Goal: Task Accomplishment & Management: Complete application form

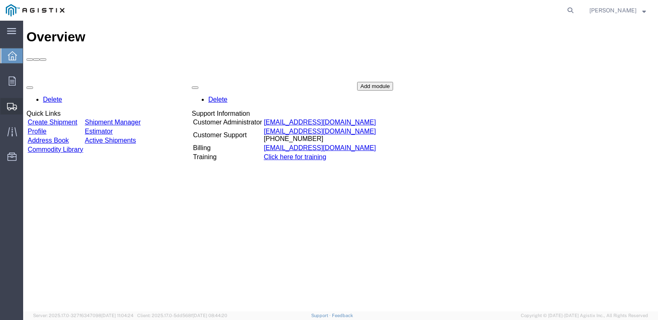
click at [0, 0] on span "Shipment Manager" at bounding box center [0, 0] width 0 height 0
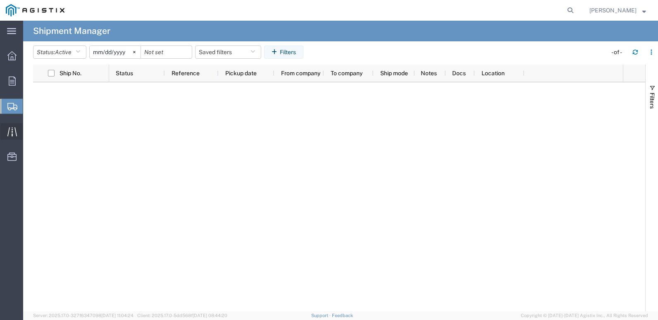
click at [14, 127] on icon at bounding box center [12, 132] width 10 height 10
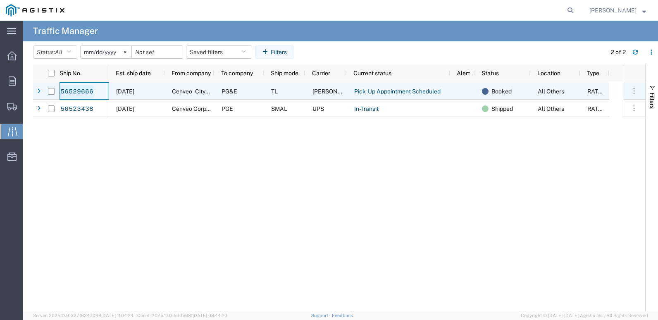
click at [69, 88] on link "56529666" at bounding box center [77, 91] width 34 height 13
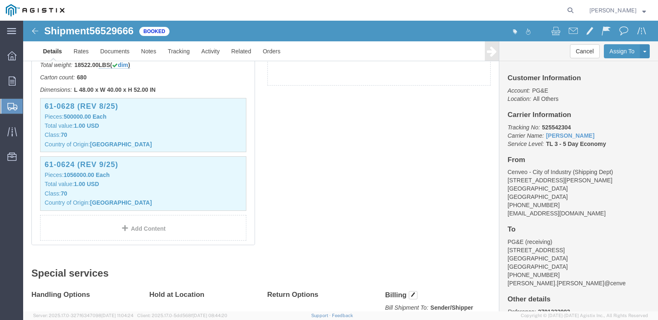
scroll to position [248, 0]
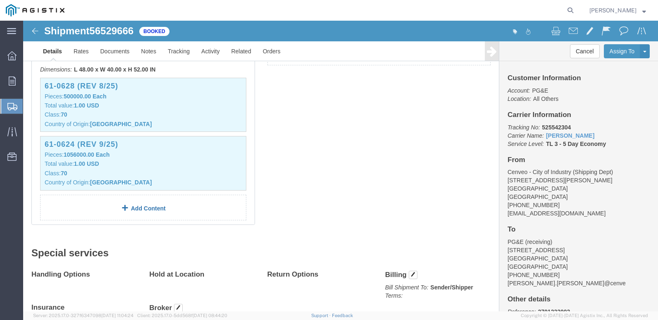
click link "Add Content"
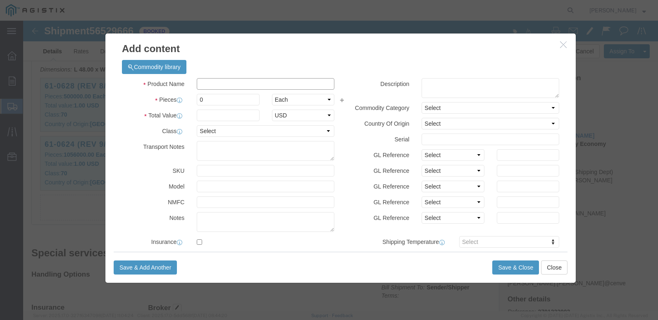
click input "text"
paste input "61-0521-ULTIMATE REV 8/23"
type input "61-0521-ULTIMATE REV 8/23"
click textarea
paste textarea "61-0521-ULTIMATE REV 8/23"
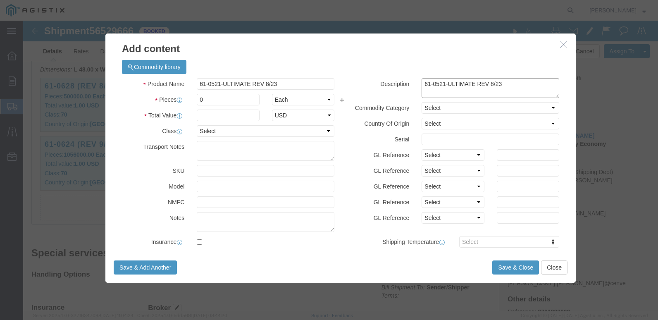
type textarea "61-0521-ULTIMATE REV 8/23"
click select "Select Account Type Activity ID Airline Appointment Number ASN Batch Number Bil…"
select select "PO"
click select "Select Account Type Activity ID Airline Appointment Number ASN Batch Number Bil…"
drag, startPoint x: 487, startPoint y: 136, endPoint x: 486, endPoint y: 132, distance: 4.6
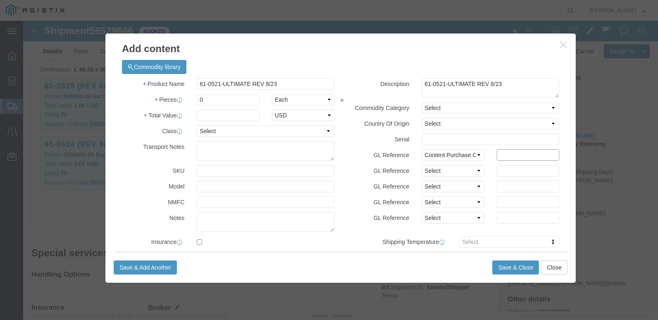
click input "text"
type input "2701225746"
click input "0"
type input "264000"
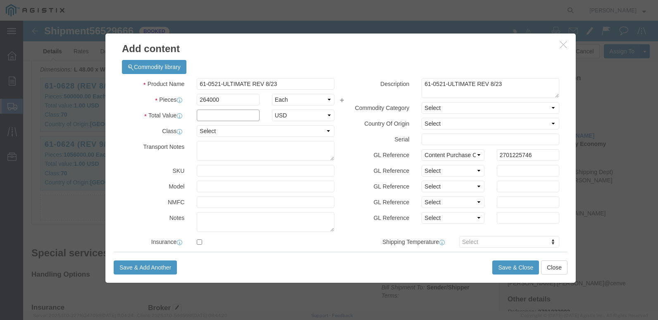
click input "text"
type input "1.00"
click select "Select 50 55 60 65 70 85 92.5 100 125 175 250 300 400"
select select "70"
click select "Select 50 55 60 65 70 85 92.5 100 125 175 250 300 400"
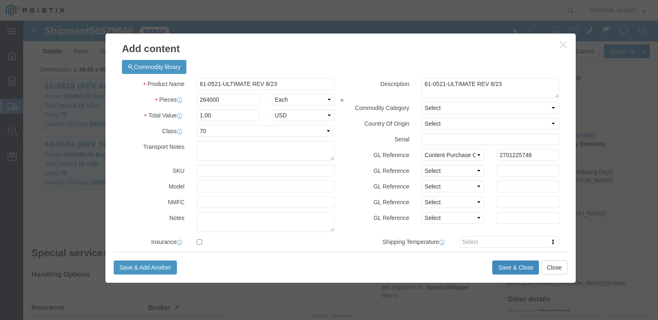
click button "Save & Close"
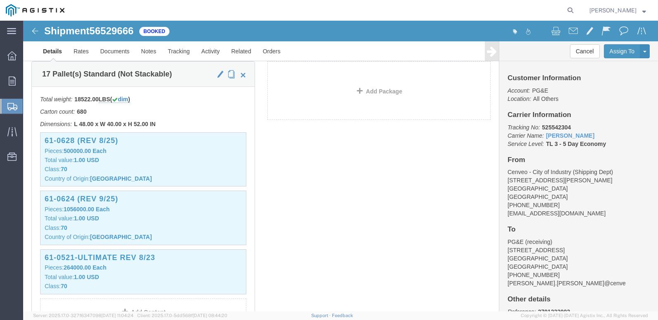
scroll to position [124, 0]
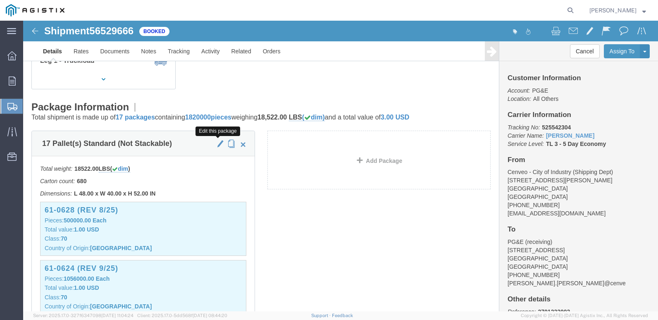
click span "button"
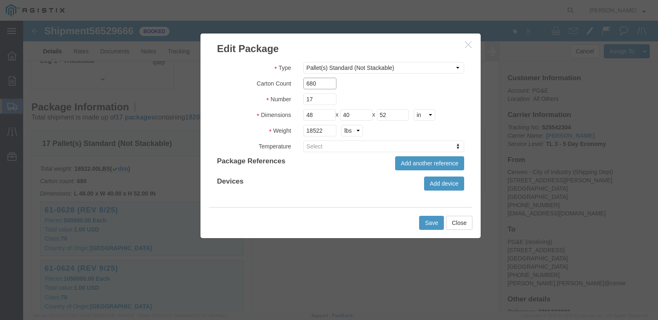
click input "680"
type input "6"
type input "800"
click input "17"
type input "1"
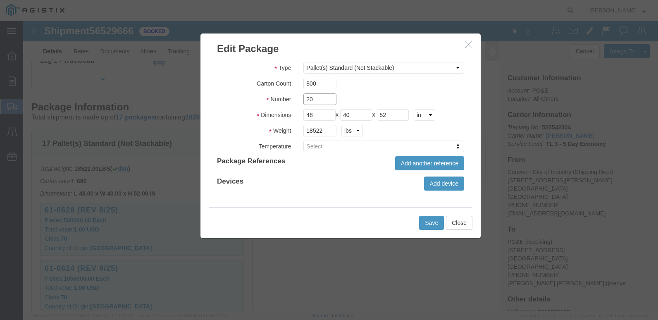
type input "20"
click input "18522"
type input "1"
type input "21829"
click button "Save"
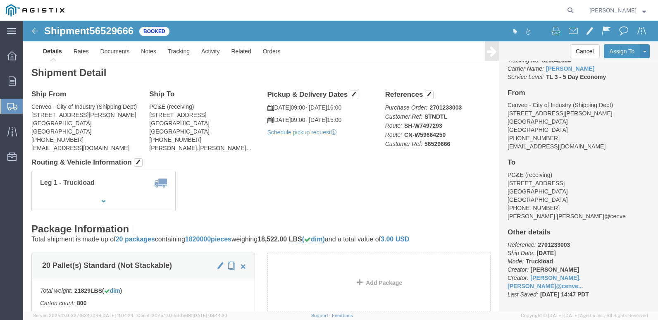
scroll to position [0, 0]
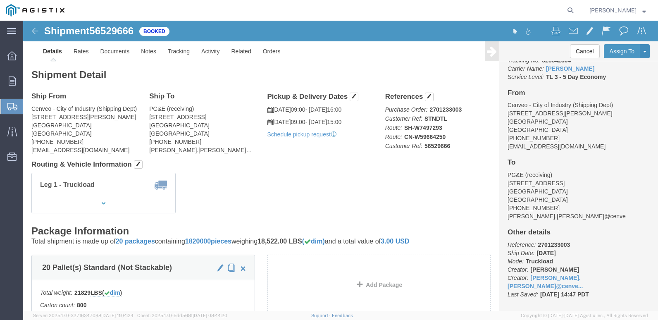
click span "Booked"
click at [15, 129] on icon at bounding box center [12, 131] width 10 height 9
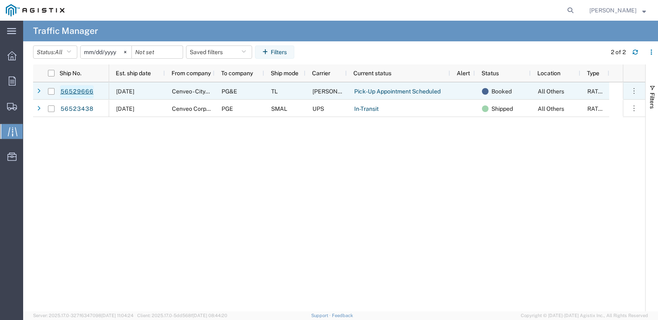
click at [74, 90] on link "56529666" at bounding box center [77, 91] width 34 height 13
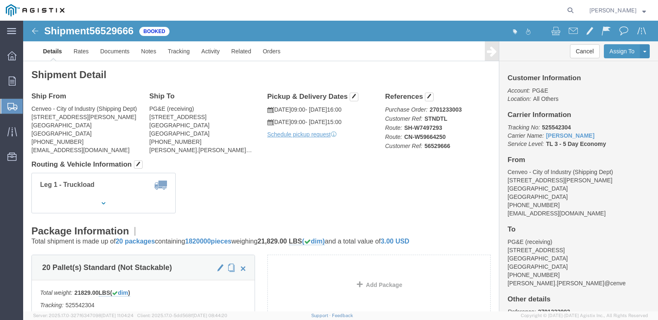
click div "Leg 1 - Truckload Vehicle 1: Container Truck (53 Feet) Number of trucks: 1"
